Goal: Obtain resource: Obtain resource

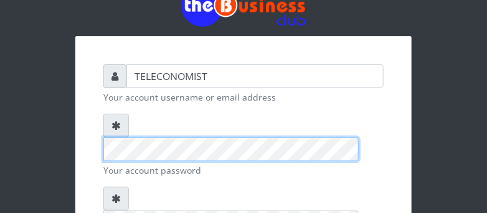
scroll to position [65, 0]
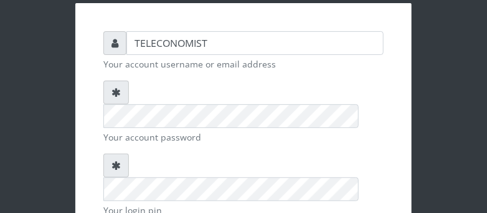
checkbox input "true"
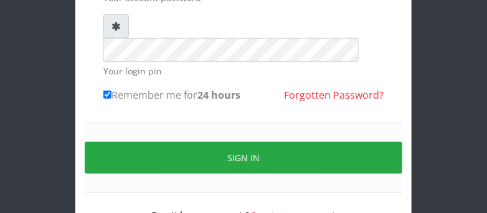
scroll to position [205, 0]
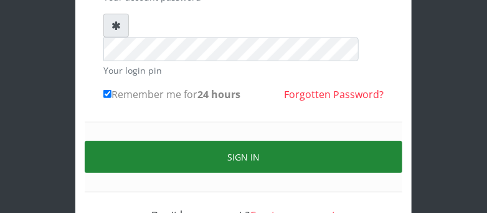
click at [371, 141] on button "Sign in" at bounding box center [244, 157] width 318 height 32
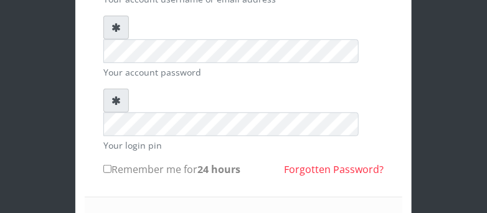
scroll to position [107, 0]
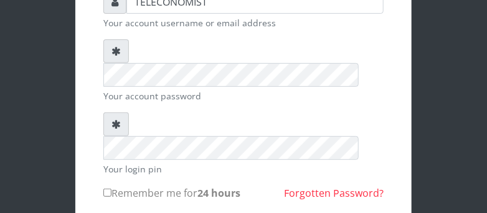
click at [106, 188] on input "Remember me for 24 hours" at bounding box center [107, 192] width 8 height 8
checkbox input "true"
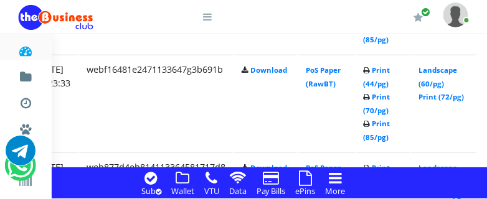
scroll to position [1546, 239]
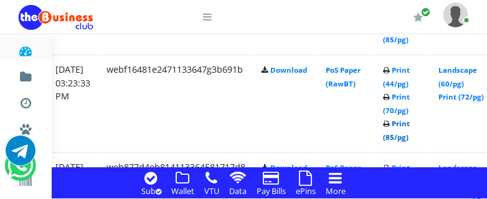
click at [407, 138] on link "Print (85/pg)" at bounding box center [397, 130] width 27 height 23
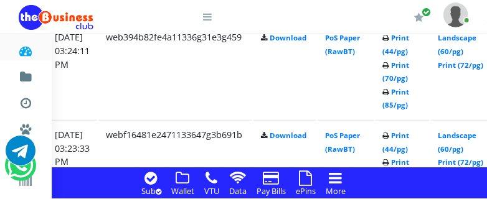
scroll to position [1448, 240]
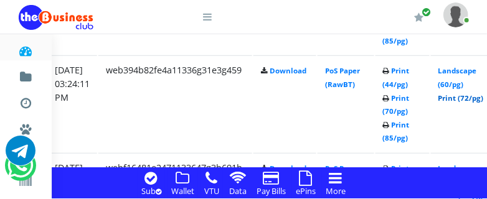
click at [467, 98] on link "Print (72/pg)" at bounding box center [462, 97] width 46 height 9
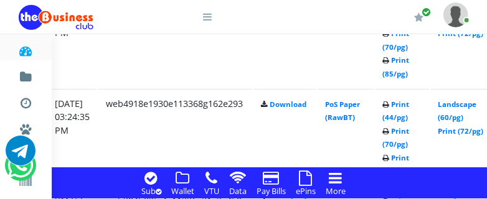
scroll to position [1316, 240]
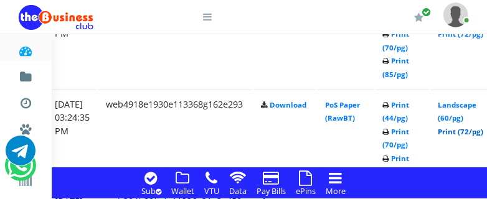
click at [469, 132] on link "Print (72/pg)" at bounding box center [462, 131] width 46 height 9
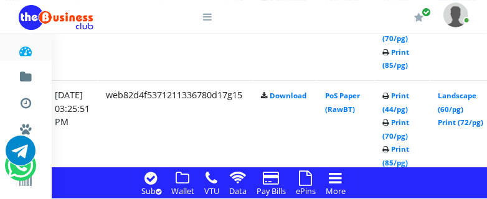
scroll to position [1217, 240]
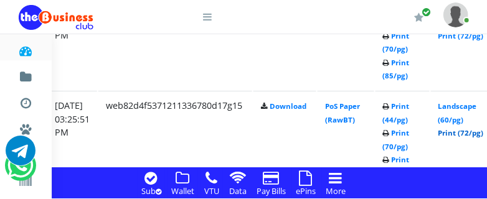
click at [472, 135] on link "Print (72/pg)" at bounding box center [462, 132] width 46 height 9
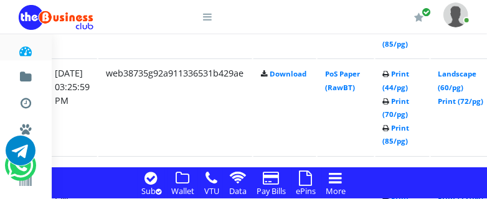
scroll to position [1119, 240]
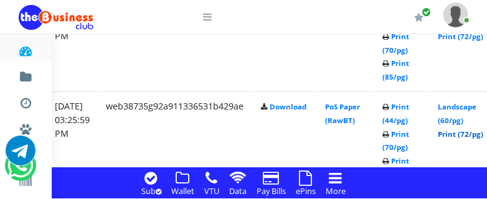
click at [478, 133] on link "Print (72/pg)" at bounding box center [462, 134] width 46 height 9
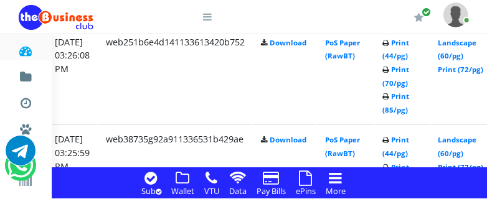
scroll to position [1053, 240]
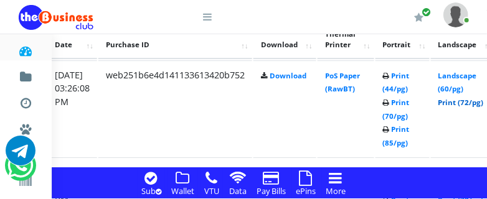
click at [477, 102] on link "Print (72/pg)" at bounding box center [462, 102] width 46 height 9
